Goal: Information Seeking & Learning: Understand process/instructions

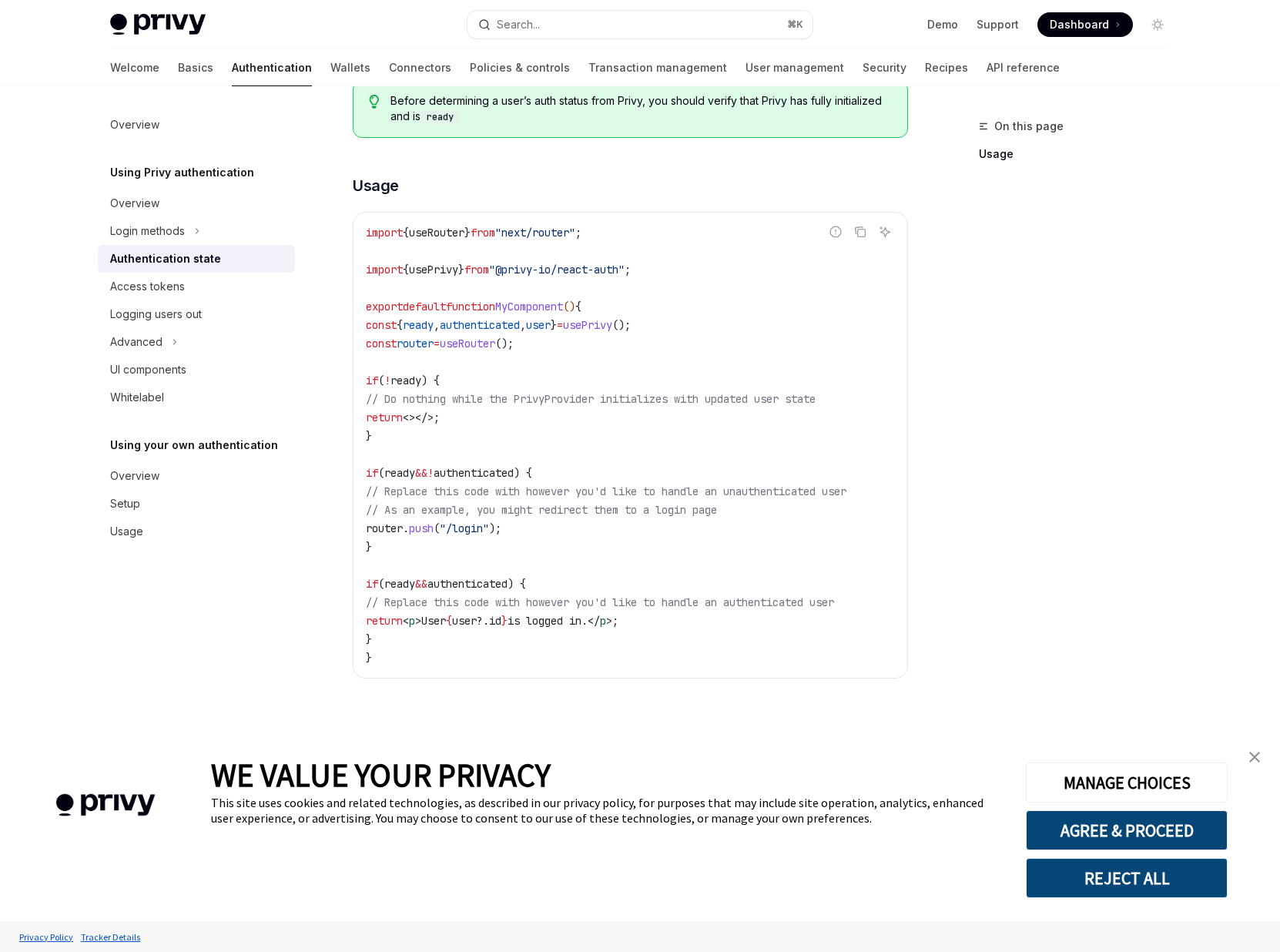
click at [890, 413] on code "import { useRouter } from "next/router" ; import { usePrivy } from "@privy-io/r…" at bounding box center [631, 445] width 529 height 443
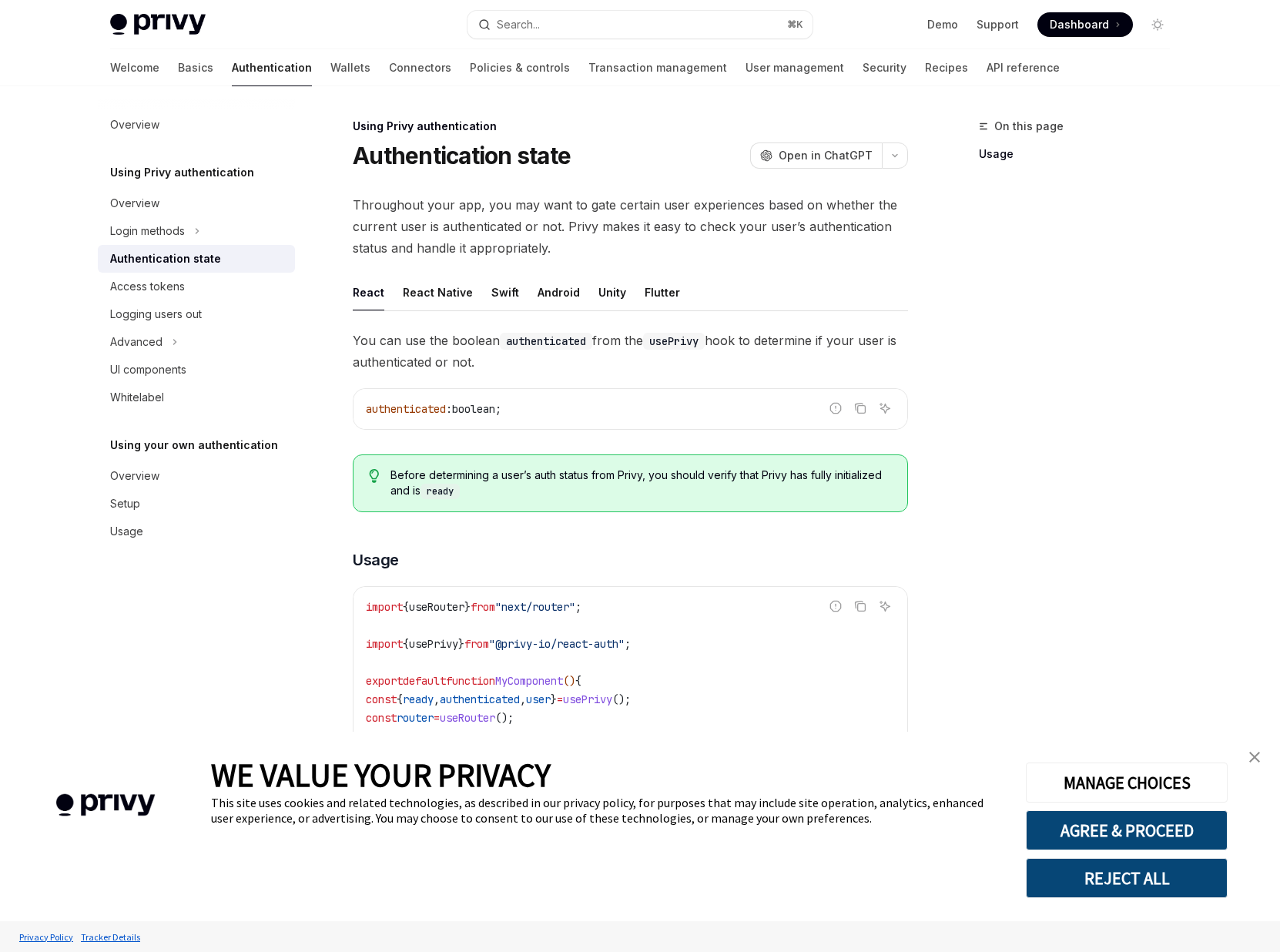
type textarea "*"
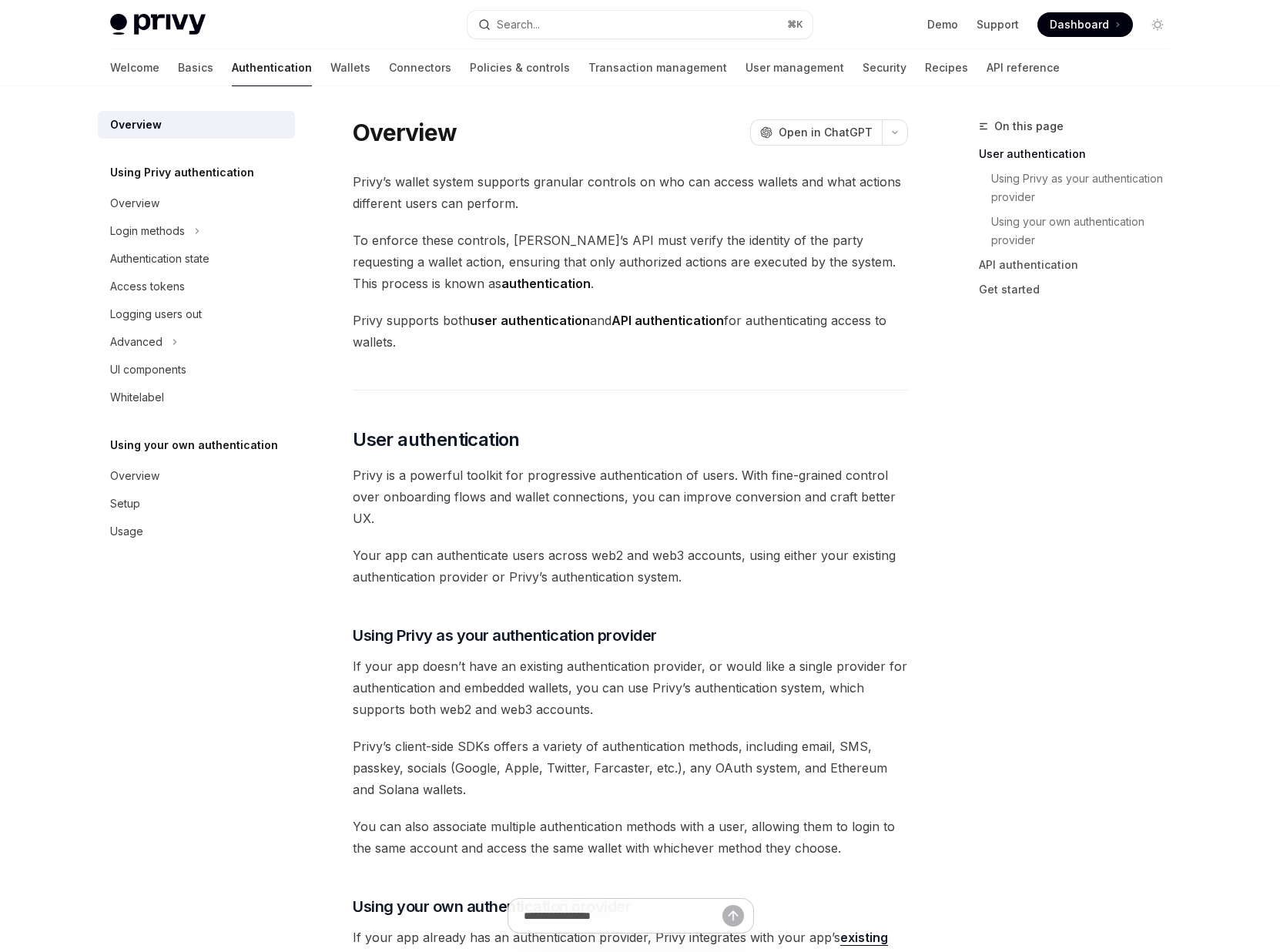
type textarea "*"
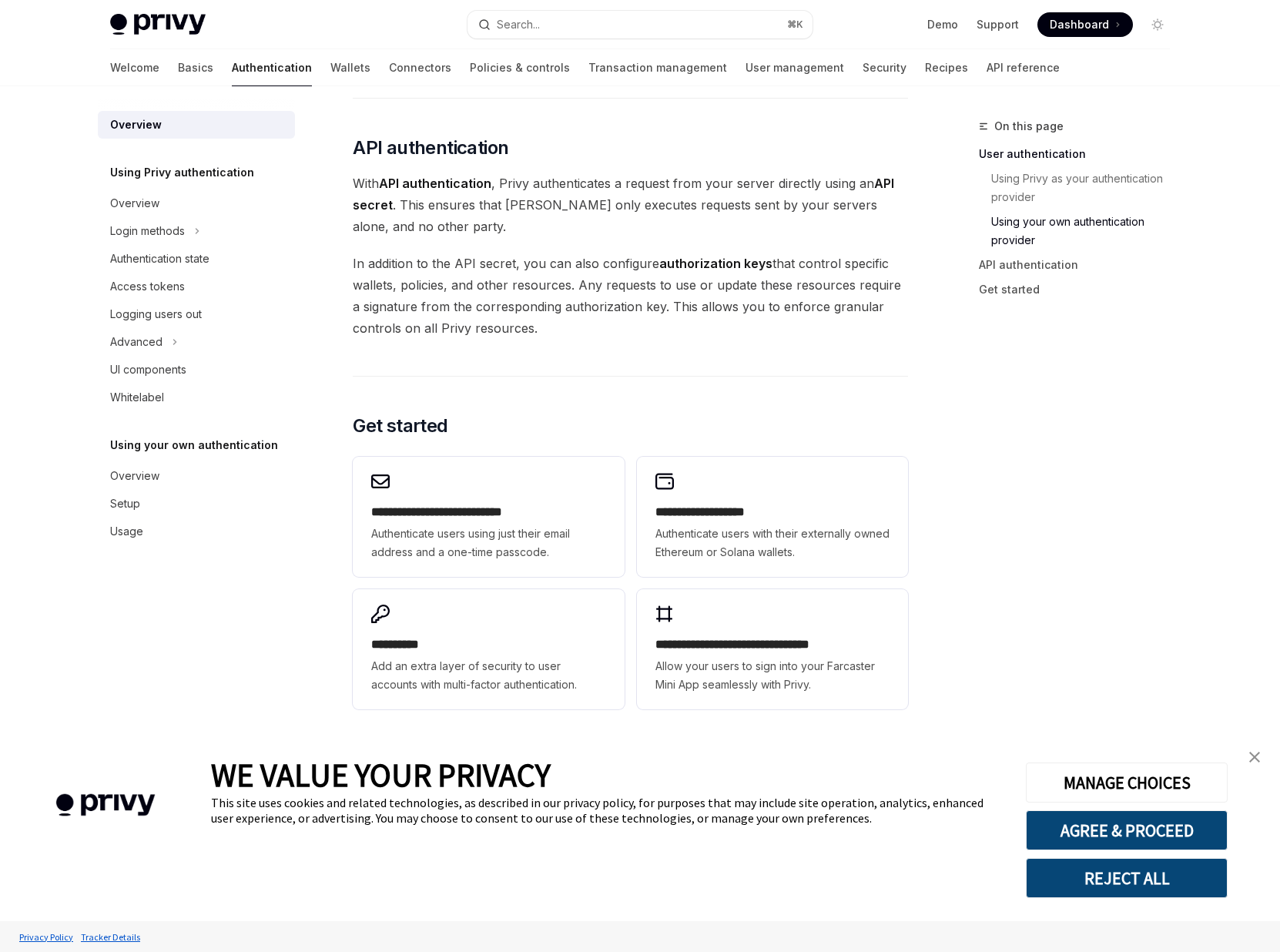
scroll to position [1001, 0]
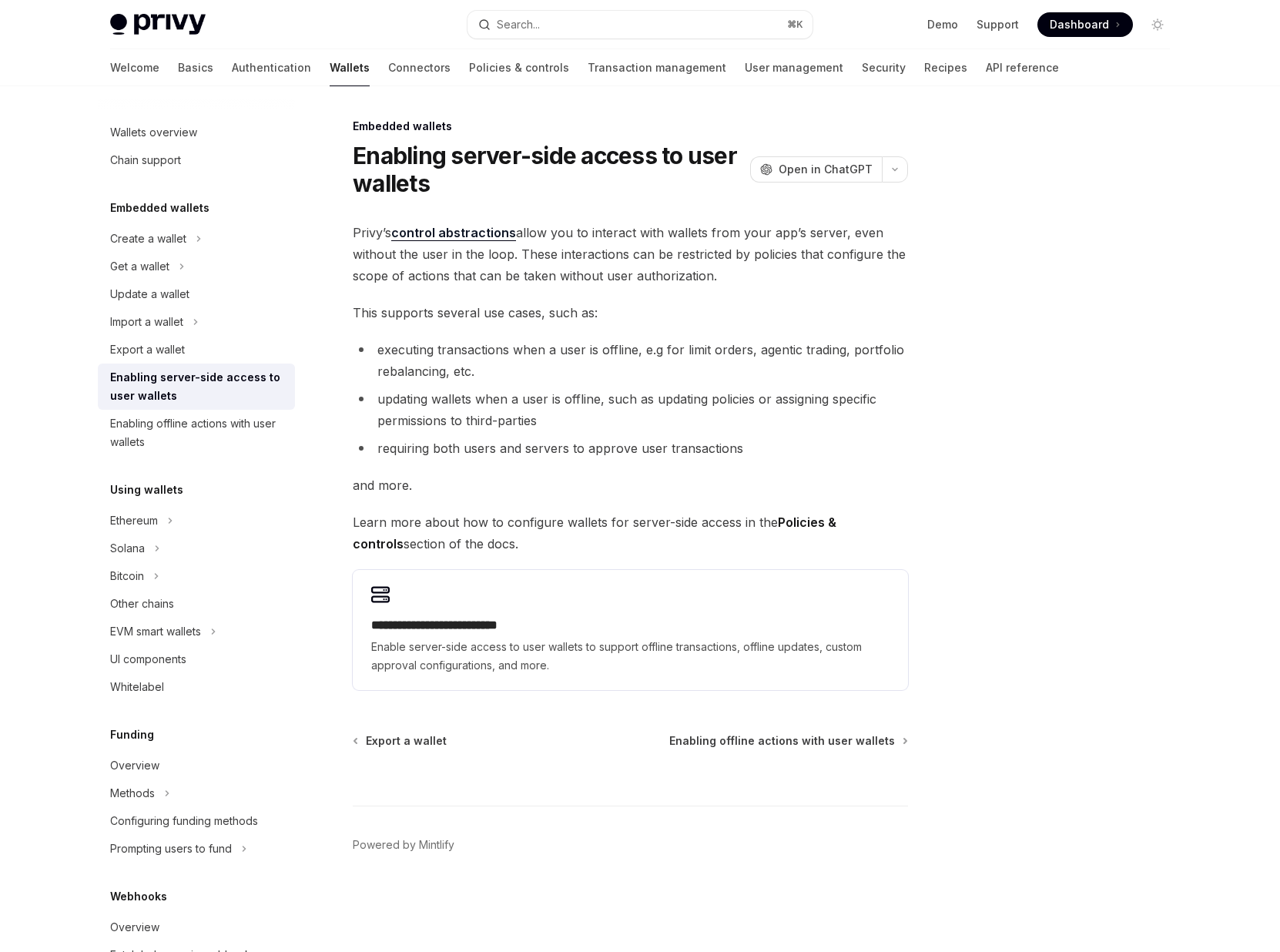
type textarea "*"
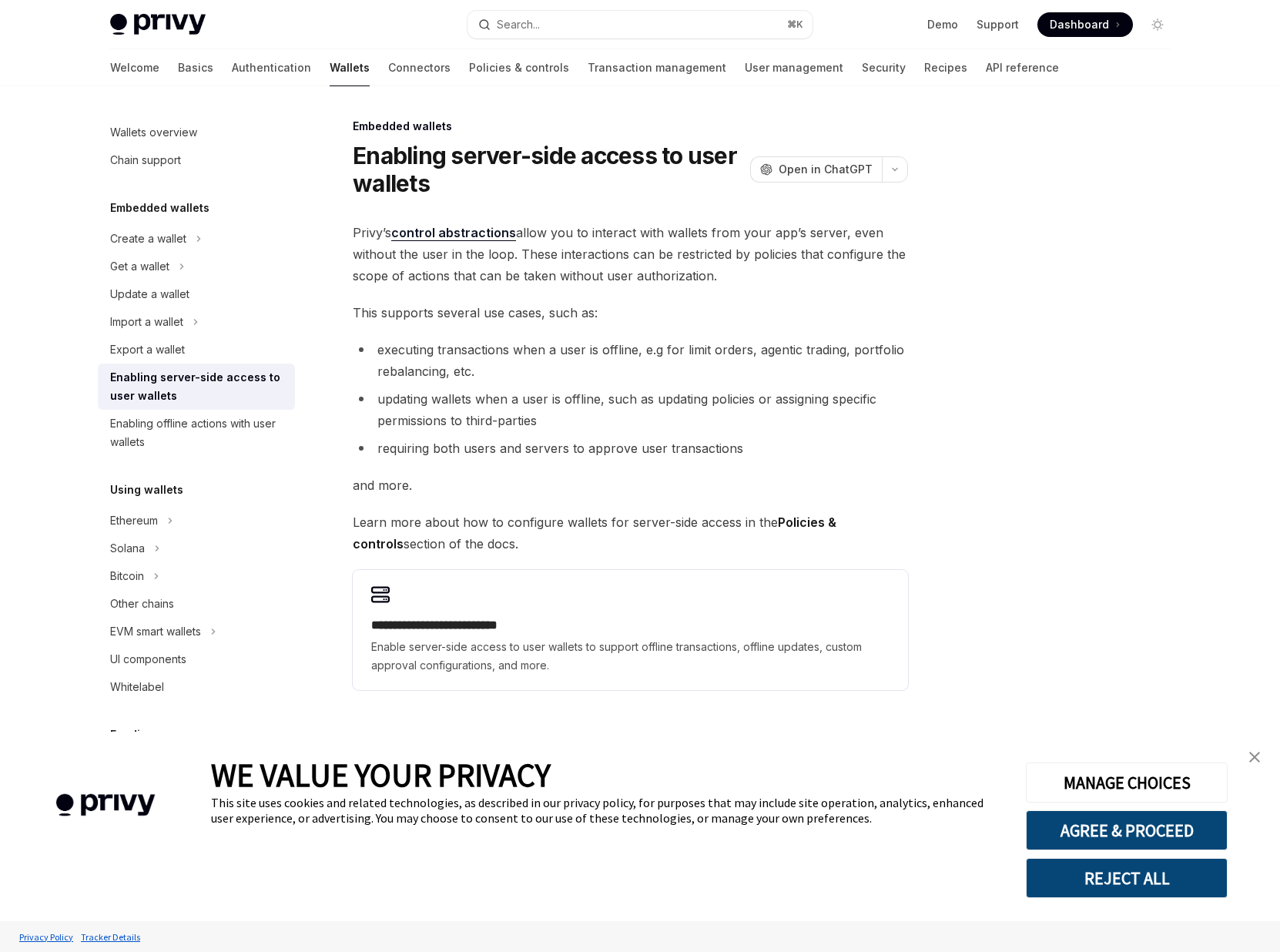
click at [930, 556] on div "**********" at bounding box center [639, 519] width 1084 height 865
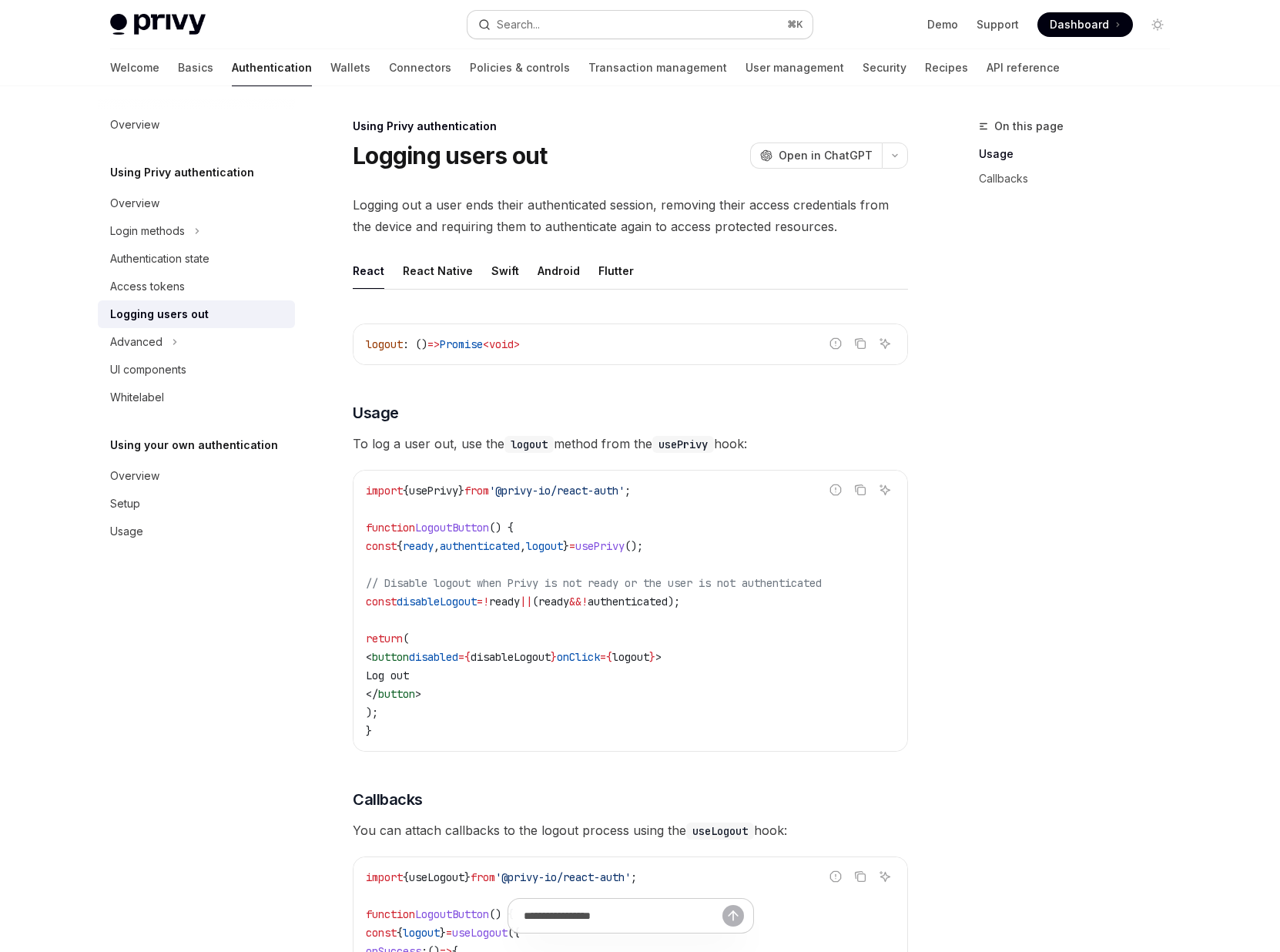
scroll to position [279, 0]
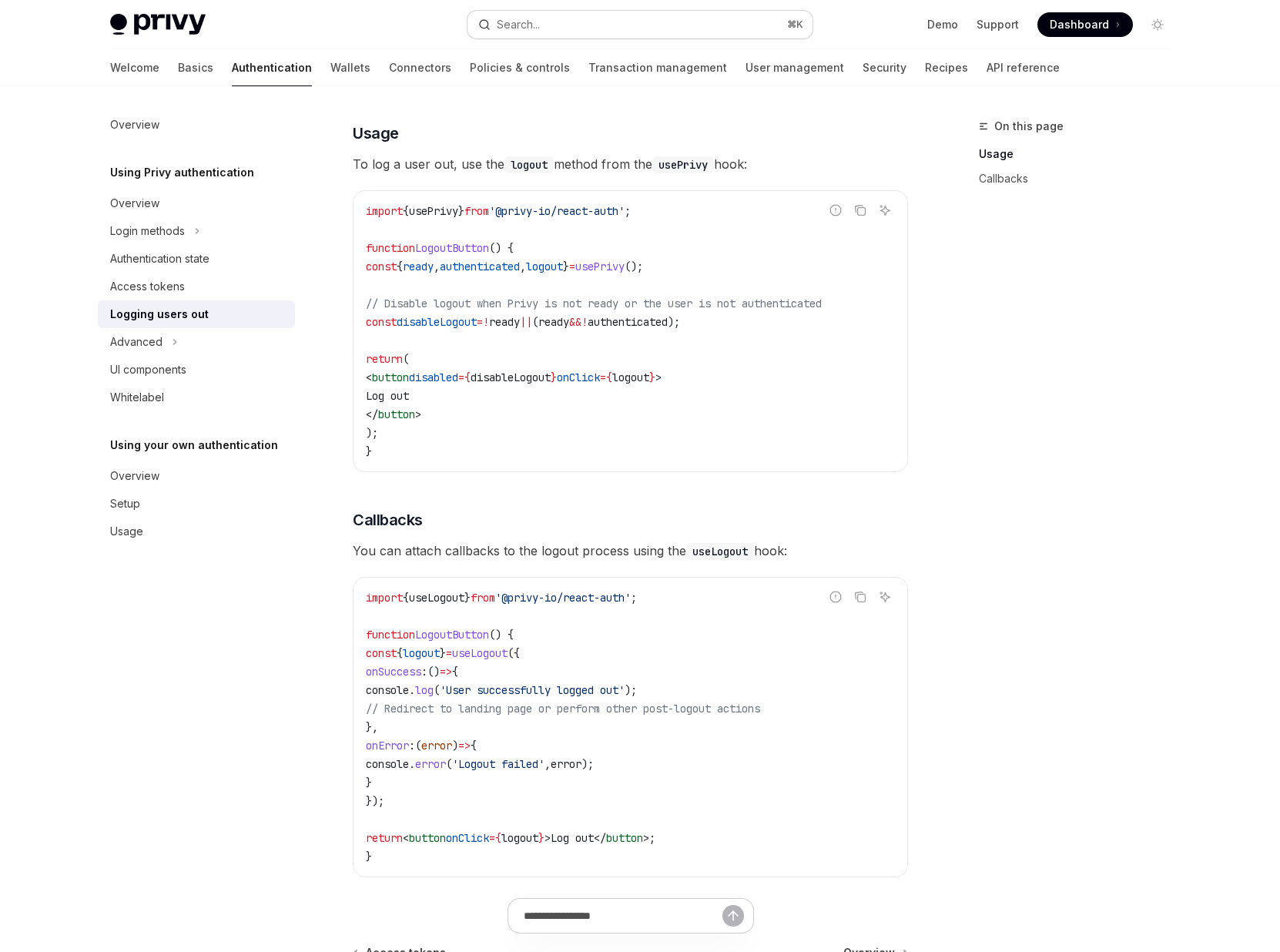
type textarea "*"
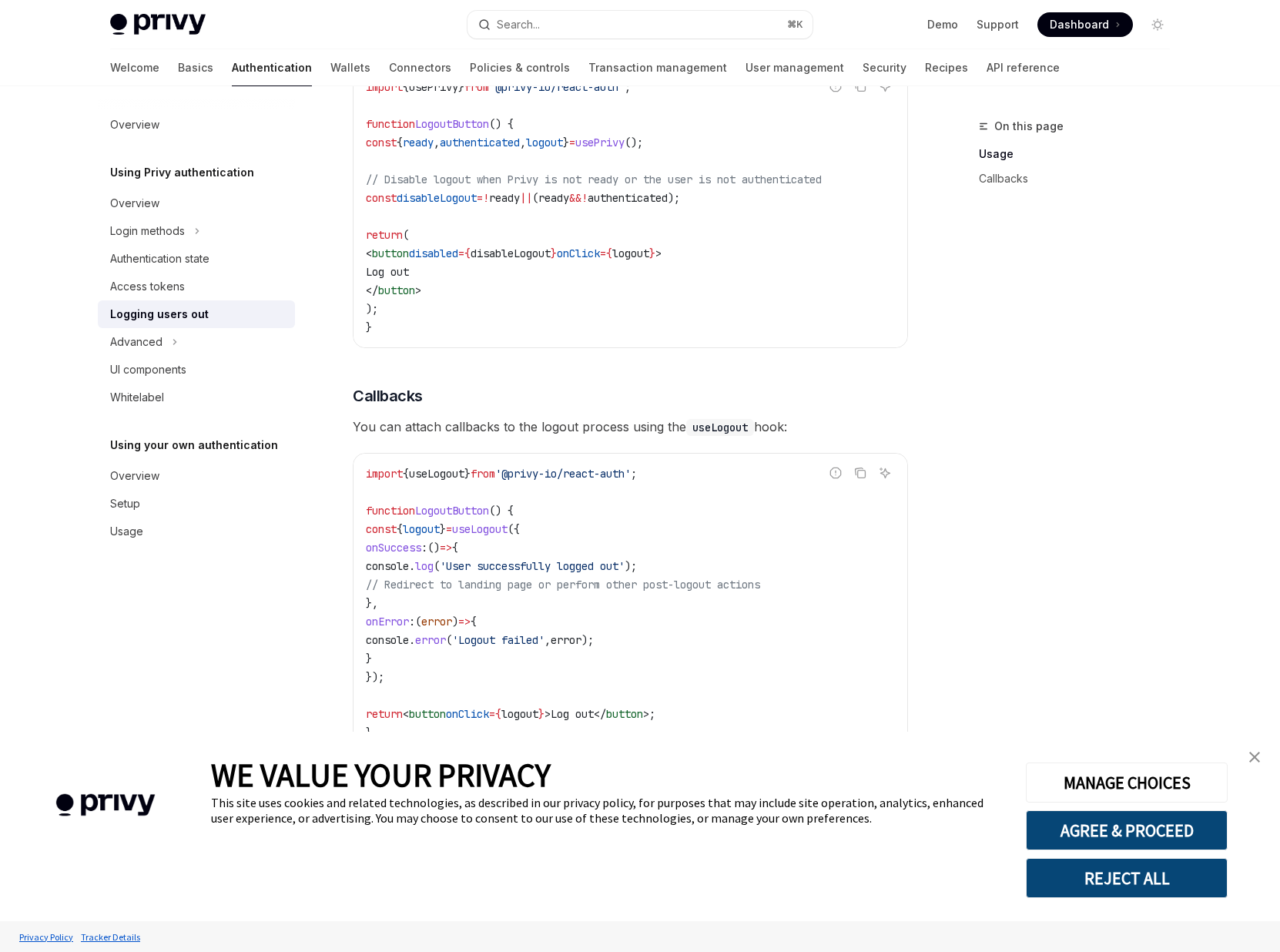
scroll to position [478, 0]
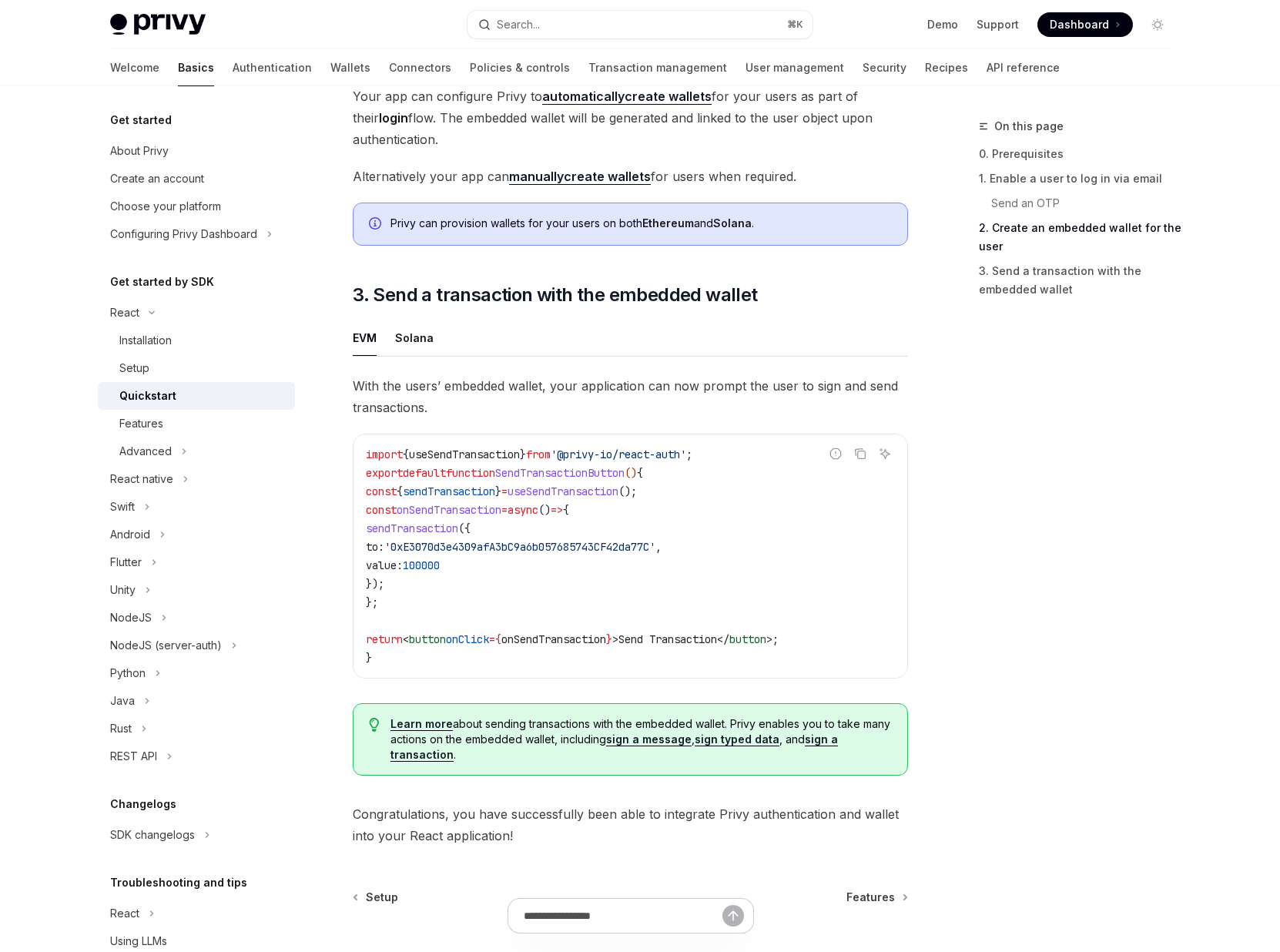
scroll to position [1149, 0]
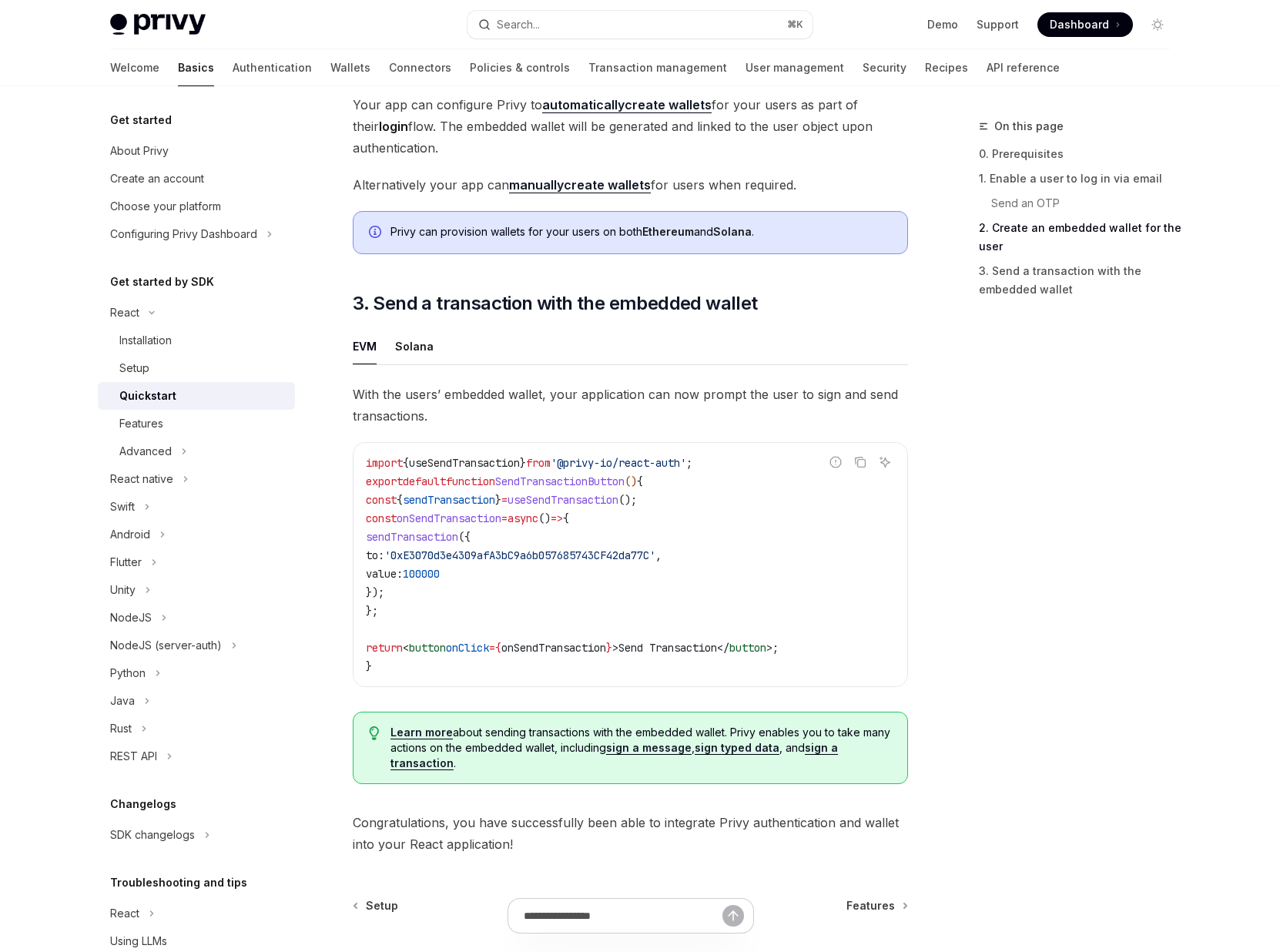
drag, startPoint x: 413, startPoint y: 623, endPoint x: 343, endPoint y: 510, distance: 132.9
click at [343, 510] on div "React Quickstart OpenAI Open in ChatGPT Learn how to authenticate users, create…" at bounding box center [485, 36] width 850 height 2136
click at [436, 620] on code "import { useSendTransaction } from '@privy-io/react-auth' ; export default func…" at bounding box center [631, 564] width 529 height 222
click at [414, 621] on code "import { useSendTransaction } from '@privy-io/react-auth' ; export default func…" at bounding box center [631, 564] width 529 height 222
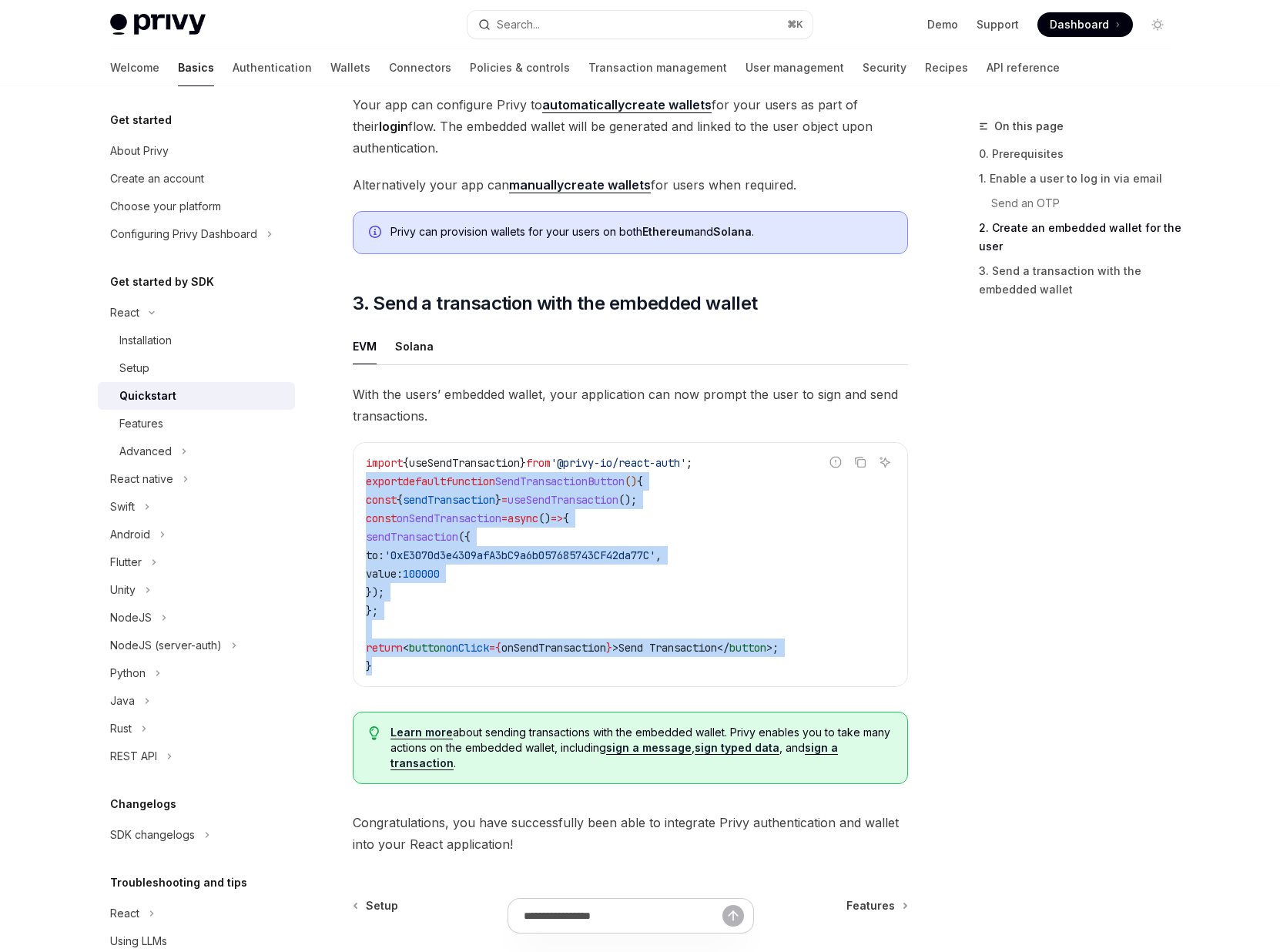
drag, startPoint x: 392, startPoint y: 675, endPoint x: 329, endPoint y: 484, distance: 201.1
click at [329, 484] on div "React Quickstart OpenAI Open in ChatGPT Learn how to authenticate users, create…" at bounding box center [485, 36] width 850 height 2136
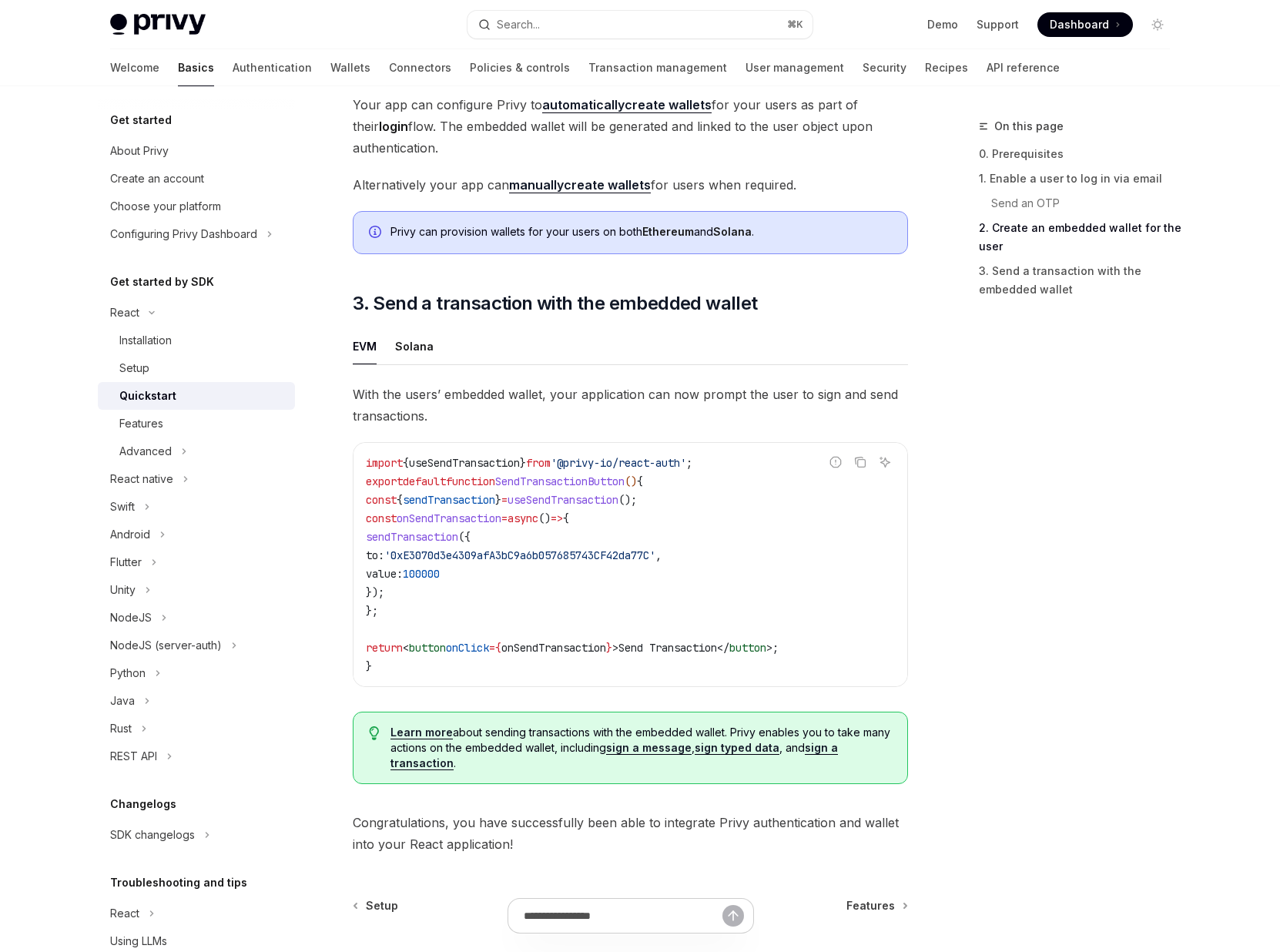
click at [480, 554] on span "'0xE3070d3e4309afA3bC9a6b057685743CF42da77C'" at bounding box center [519, 556] width 271 height 14
drag, startPoint x: 406, startPoint y: 620, endPoint x: 346, endPoint y: 510, distance: 125.3
click at [346, 510] on div "React Quickstart OpenAI Open in ChatGPT Learn how to authenticate users, create…" at bounding box center [485, 36] width 850 height 2136
copy code "const { sendTransaction } = useSendTransaction (); const onSendTransaction = as…"
click at [663, 576] on code "import { useSendTransaction } from '@privy-io/react-auth' ; export default func…" at bounding box center [631, 564] width 529 height 222
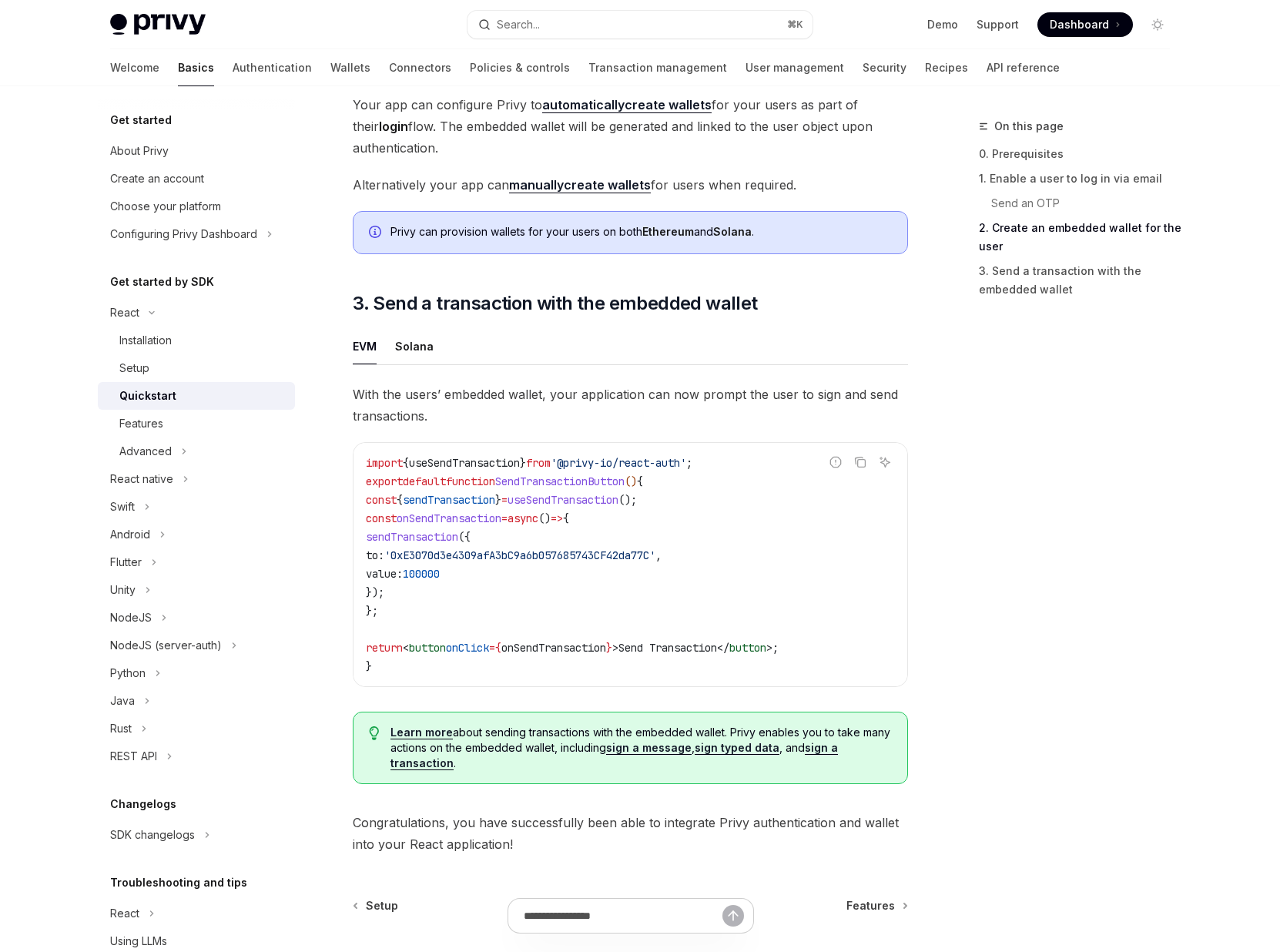
click at [618, 506] on span "useSendTransaction" at bounding box center [563, 500] width 111 height 14
copy code "const { sendTransaction } = useSendTransaction ();"
drag, startPoint x: 404, startPoint y: 617, endPoint x: 347, endPoint y: 531, distance: 103.2
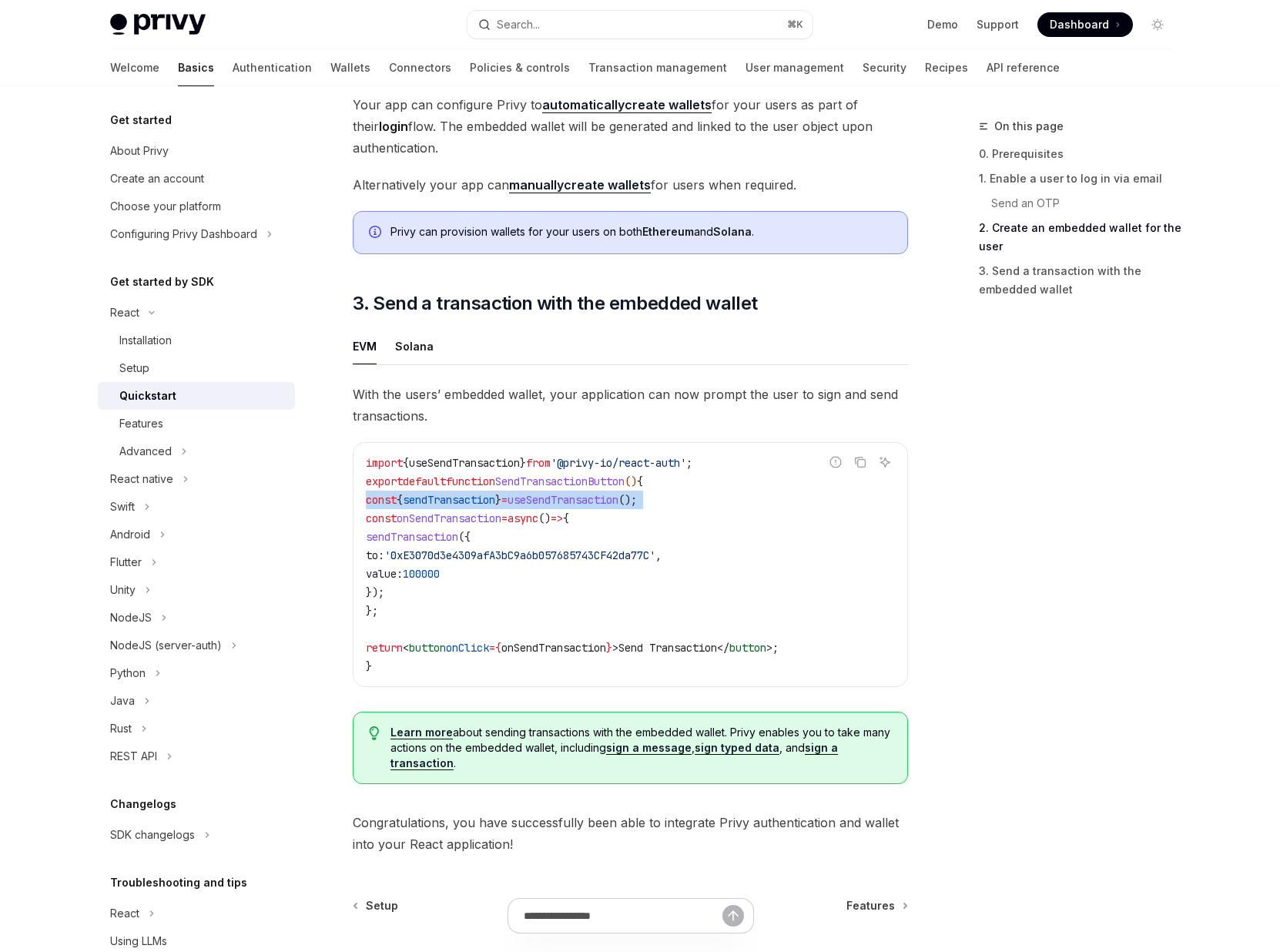
click at [347, 531] on div "React Quickstart OpenAI Open in ChatGPT Learn how to authenticate users, create…" at bounding box center [485, 36] width 850 height 2136
copy code "const onSendTransaction = async () => { sendTransaction ({ to: '0xE3070d3e4309a…"
click at [402, 609] on code "import { useSendTransaction } from '@privy-io/react-auth' ; export default func…" at bounding box center [631, 564] width 529 height 222
drag, startPoint x: 441, startPoint y: 599, endPoint x: 359, endPoint y: 545, distance: 98.2
click at [359, 545] on div "import { useSendTransaction } from '@privy-io/react-auth' ; export default func…" at bounding box center [631, 564] width 554 height 243
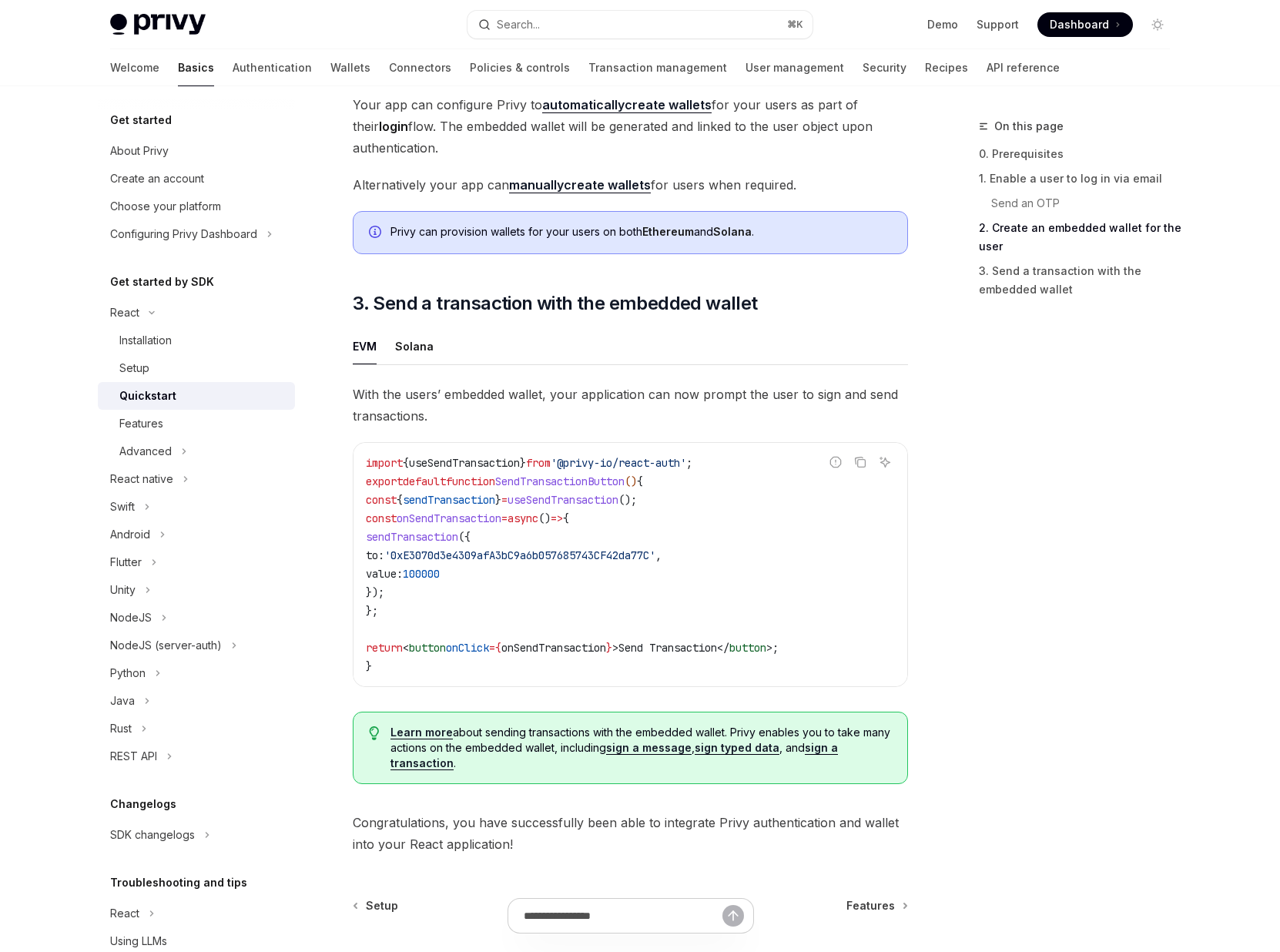
copy code "sendTransaction ({ to: '0xE3070d3e4309afA3bC9a6b057685743CF42da77C' , value: 10…"
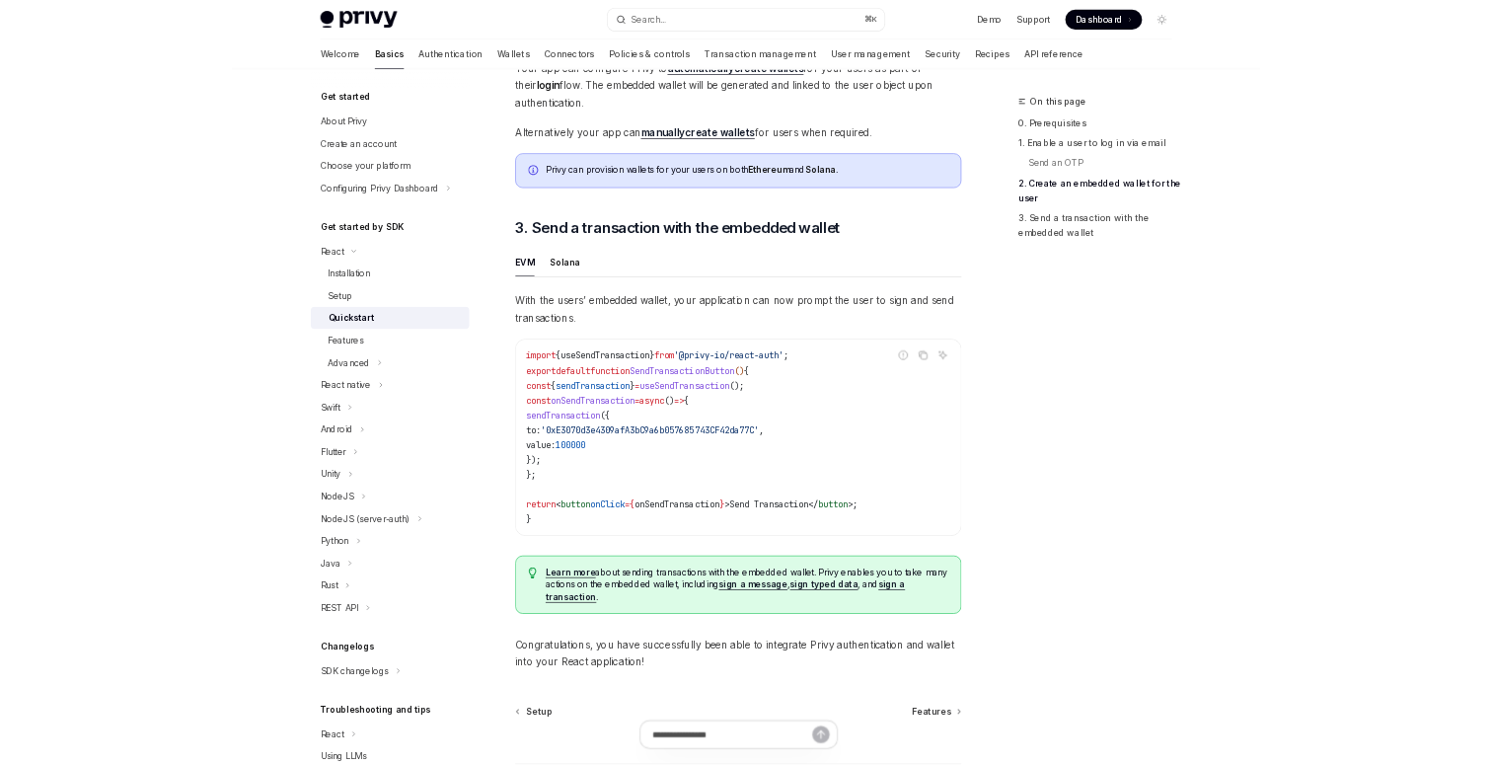
scroll to position [1500, 0]
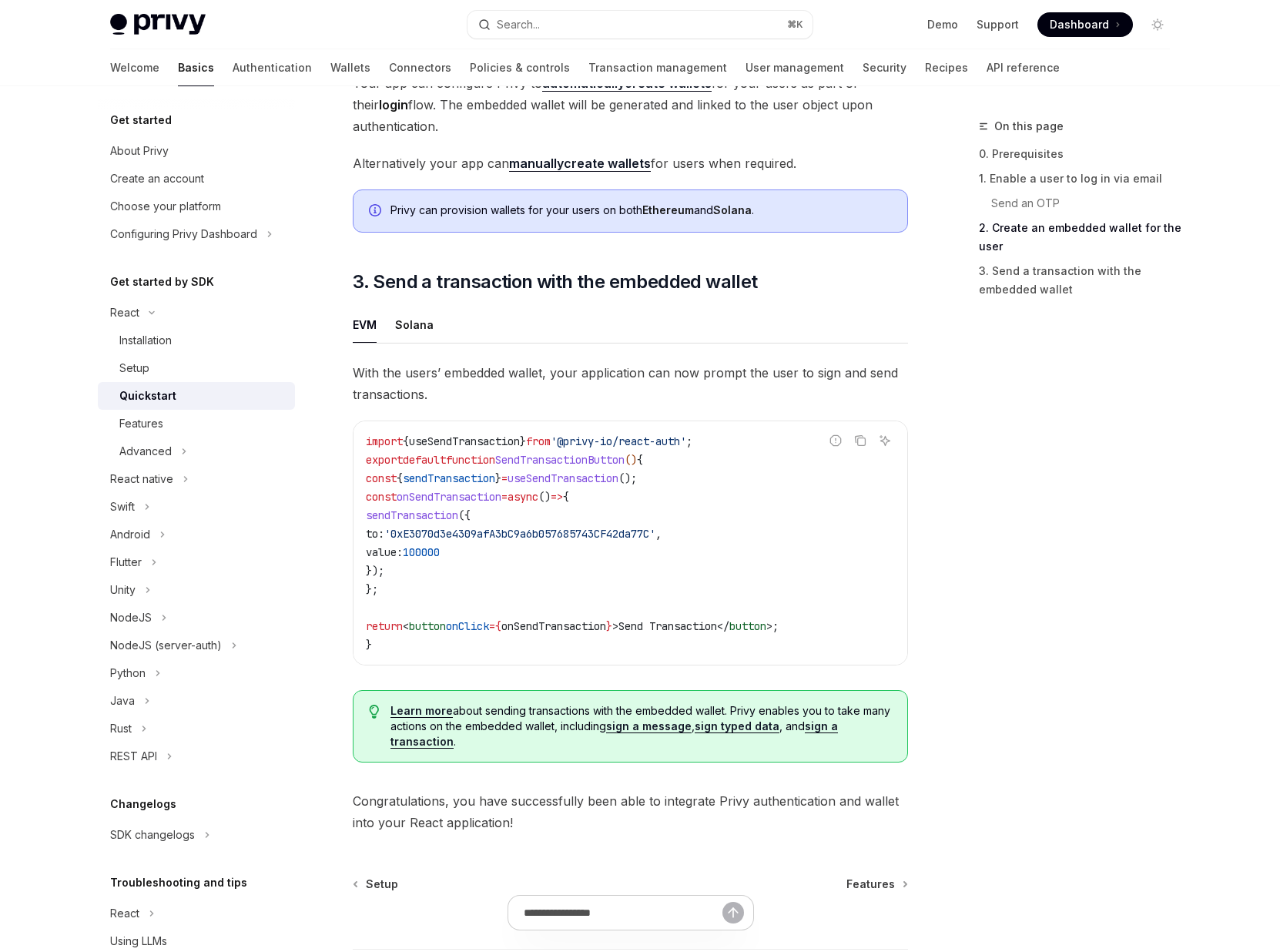
click at [457, 485] on span "sendTransaction" at bounding box center [449, 478] width 92 height 14
click at [478, 478] on span "sendTransaction" at bounding box center [449, 478] width 92 height 14
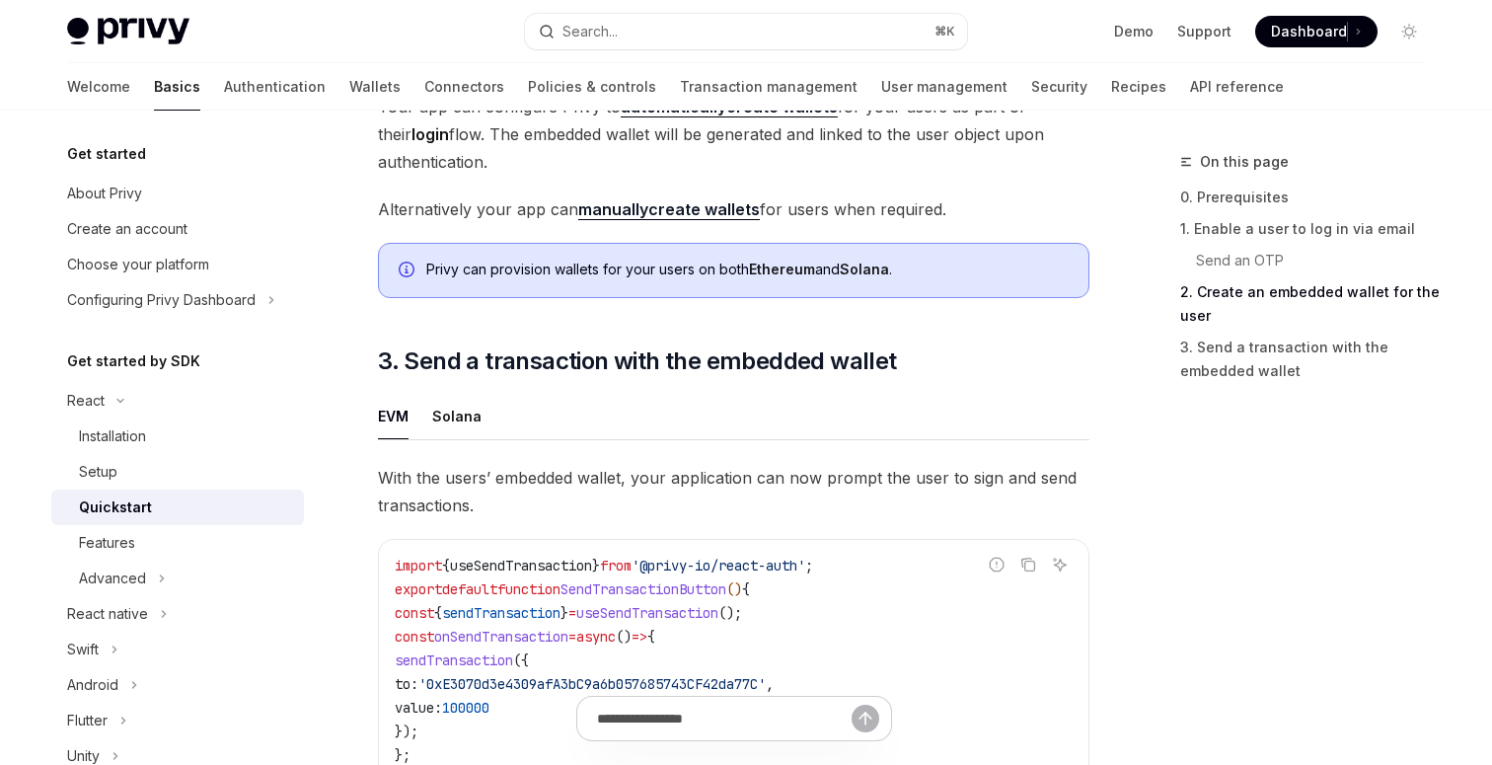
type textarea "*"
